Goal: Task Accomplishment & Management: Use online tool/utility

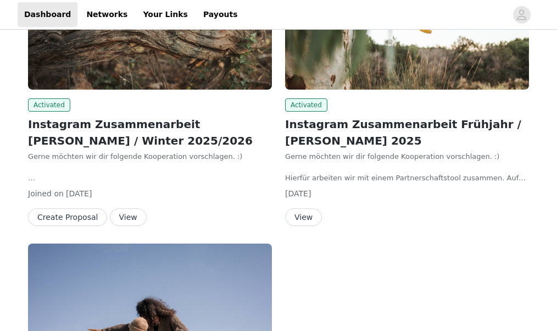
scroll to position [204, 0]
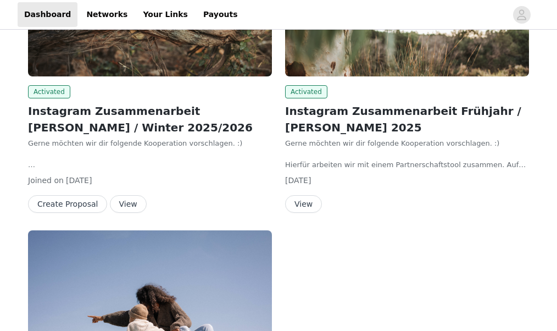
click at [304, 207] on button "View" at bounding box center [303, 204] width 37 height 18
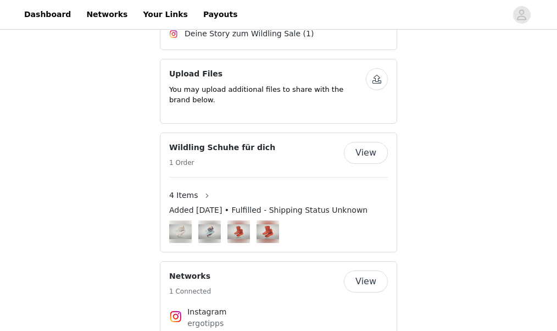
scroll to position [650, 0]
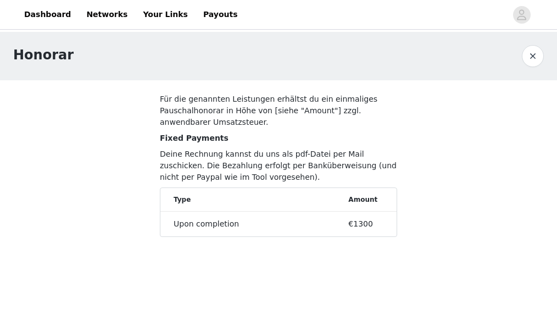
click at [537, 53] on button "button" at bounding box center [533, 56] width 22 height 22
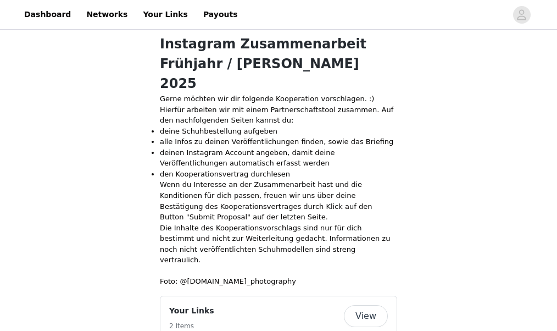
scroll to position [248, 0]
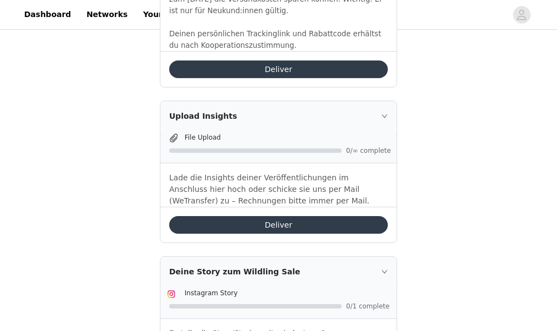
scroll to position [1025, 0]
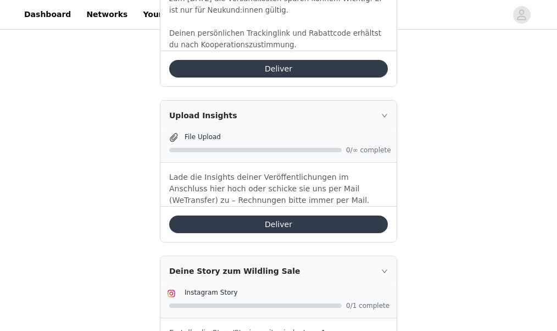
click at [278, 215] on button "Deliver" at bounding box center [278, 224] width 219 height 18
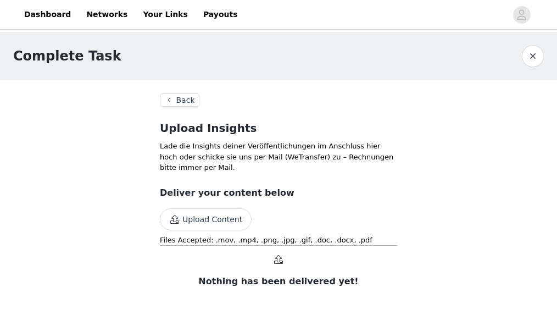
click at [221, 225] on button "Upload Content" at bounding box center [206, 219] width 92 height 22
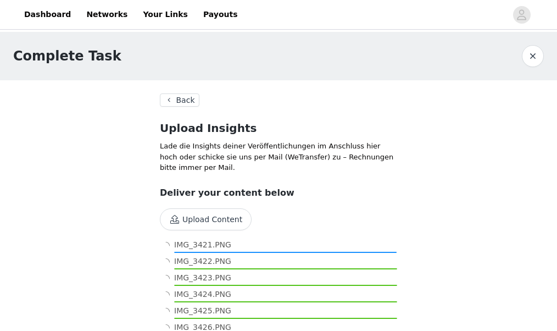
scroll to position [87, 0]
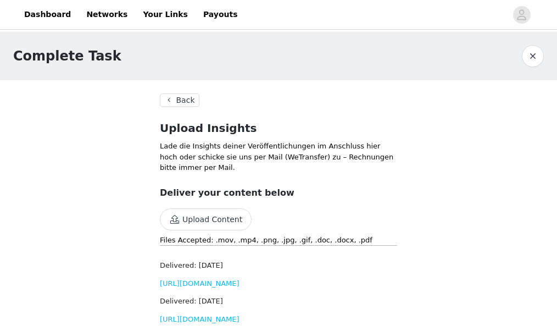
scroll to position [37, 0]
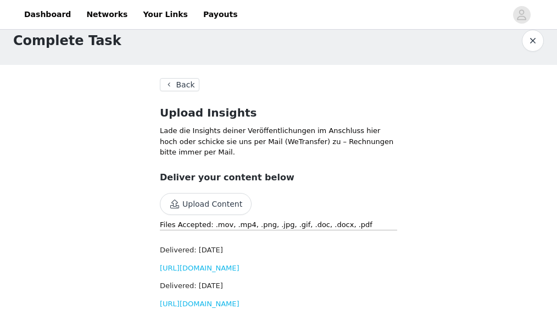
click at [240, 264] on link "[URL][DOMAIN_NAME]" at bounding box center [200, 268] width 80 height 8
click at [306, 237] on div "Delivered: Oct 1, 2025 https://d2ai5cwthaqejb.cloudfront.net/activations/file-u…" at bounding box center [278, 255] width 237 height 36
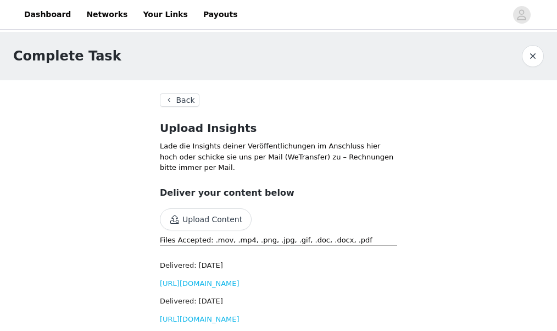
click at [178, 100] on button "Back" at bounding box center [180, 99] width 40 height 13
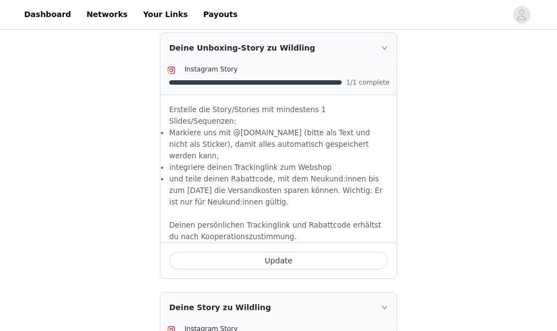
scroll to position [438, 0]
